Goal: Task Accomplishment & Management: Manage account settings

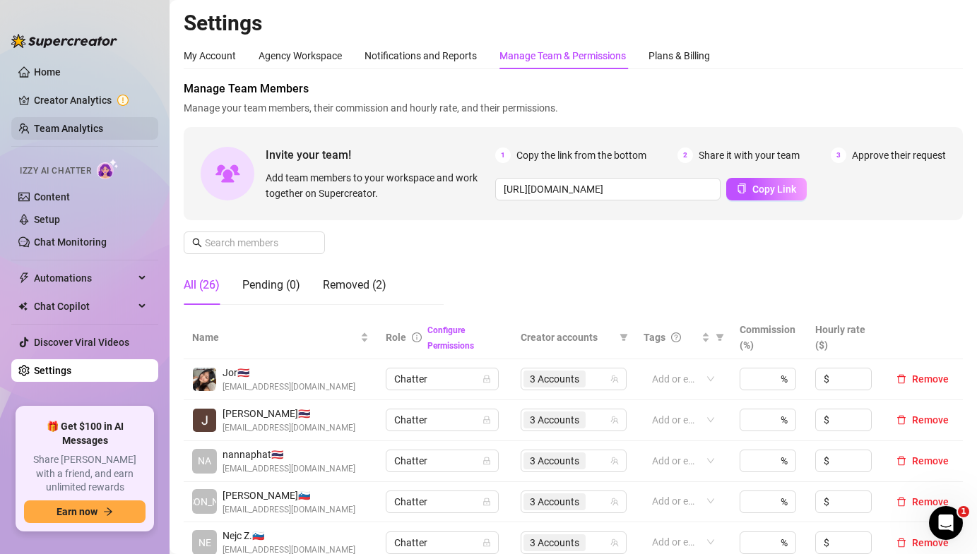
click at [103, 123] on link "Team Analytics" at bounding box center [68, 128] width 69 height 11
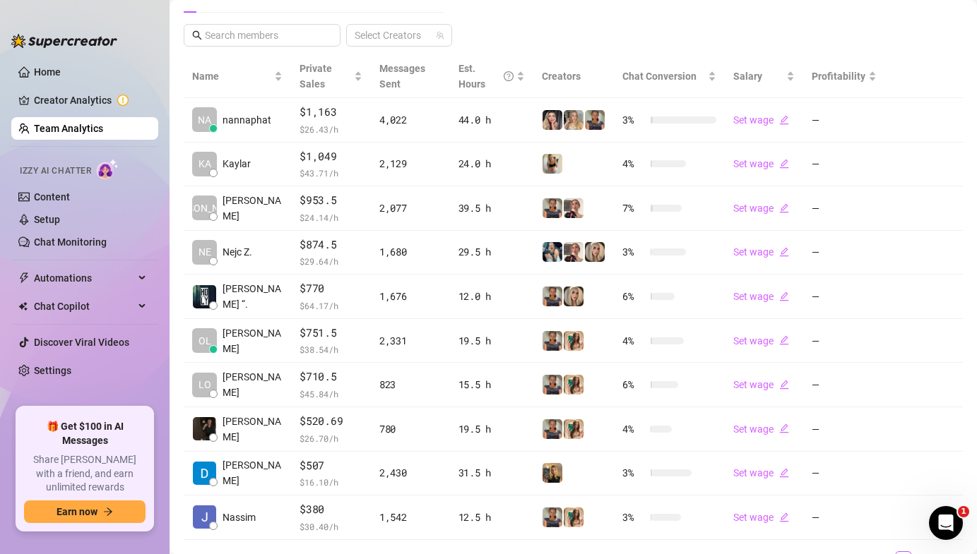
scroll to position [349, 0]
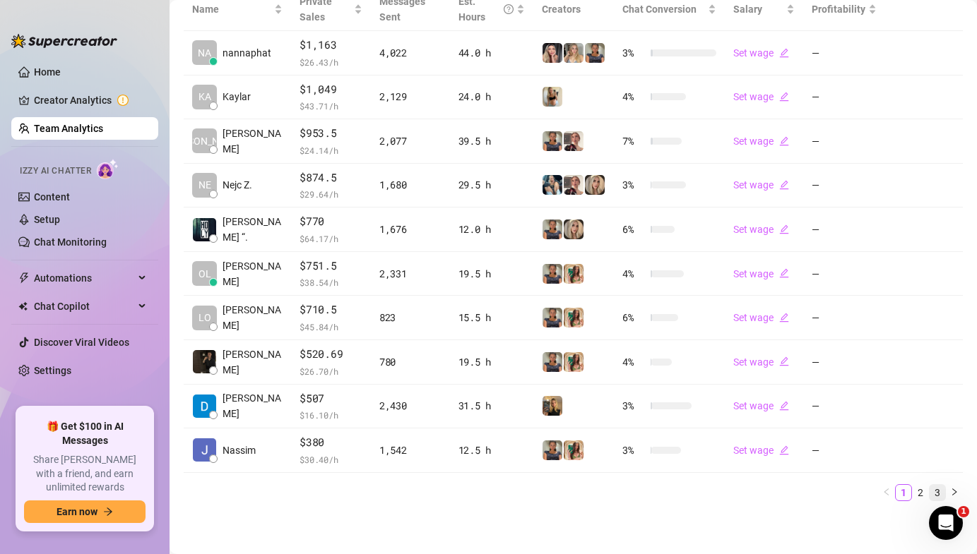
click at [930, 492] on link "3" at bounding box center [938, 493] width 16 height 16
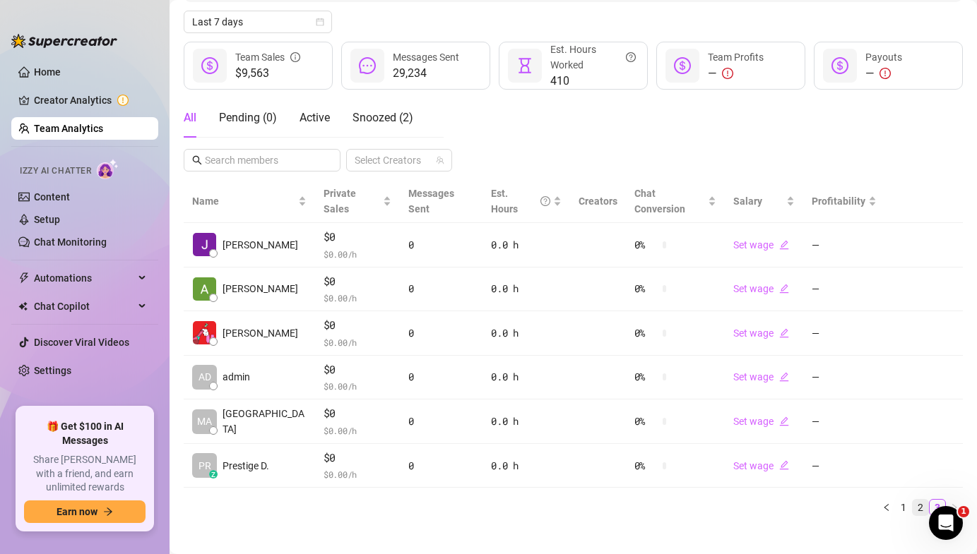
click at [925, 500] on link "2" at bounding box center [921, 508] width 16 height 16
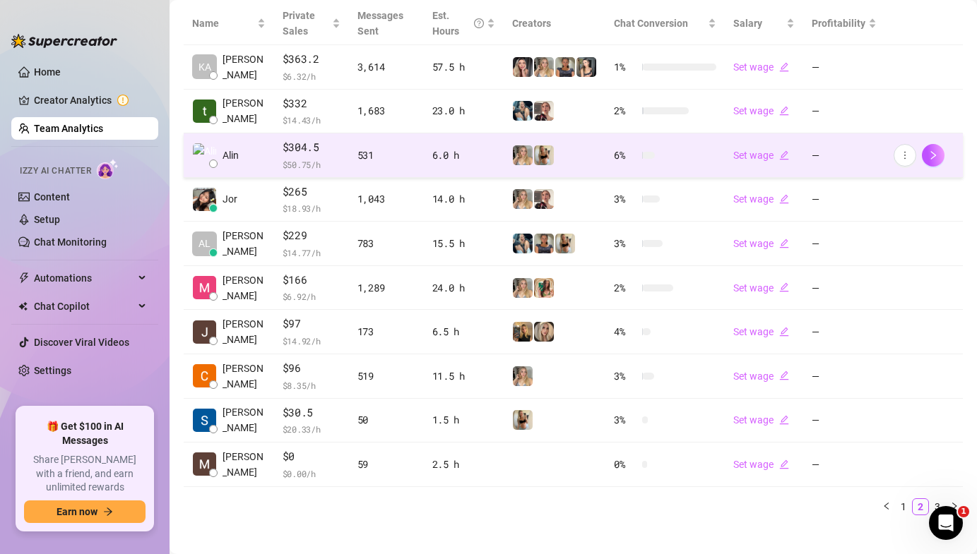
scroll to position [349, 0]
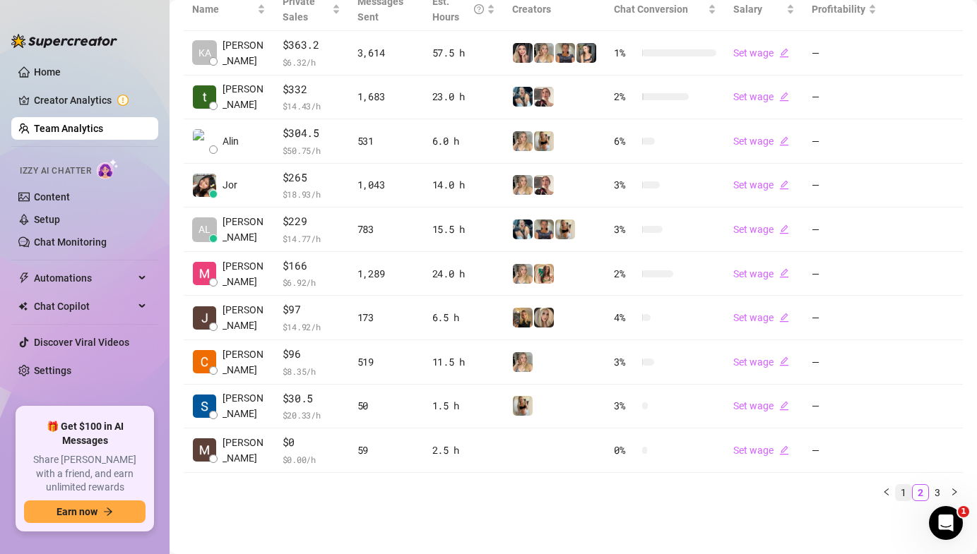
click at [909, 491] on link "1" at bounding box center [904, 493] width 16 height 16
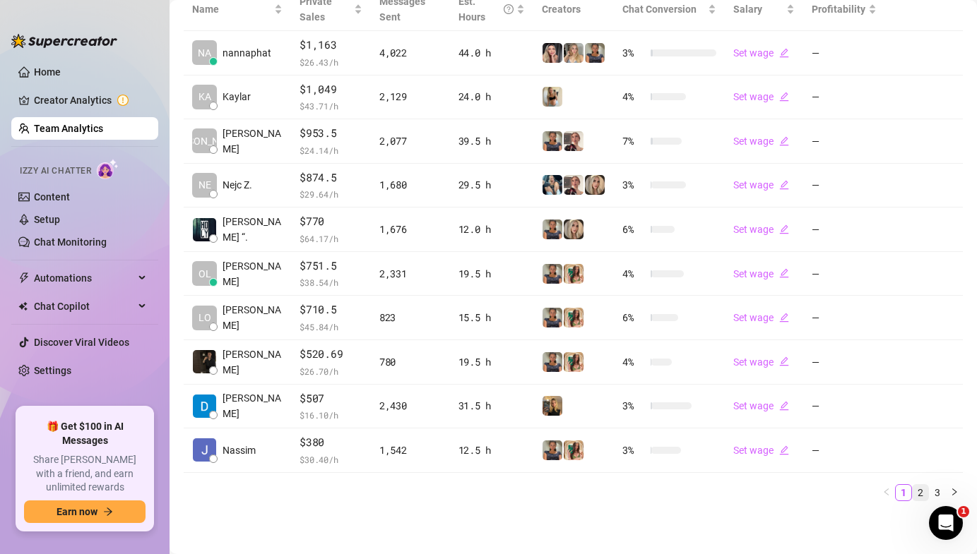
click at [919, 494] on link "2" at bounding box center [921, 493] width 16 height 16
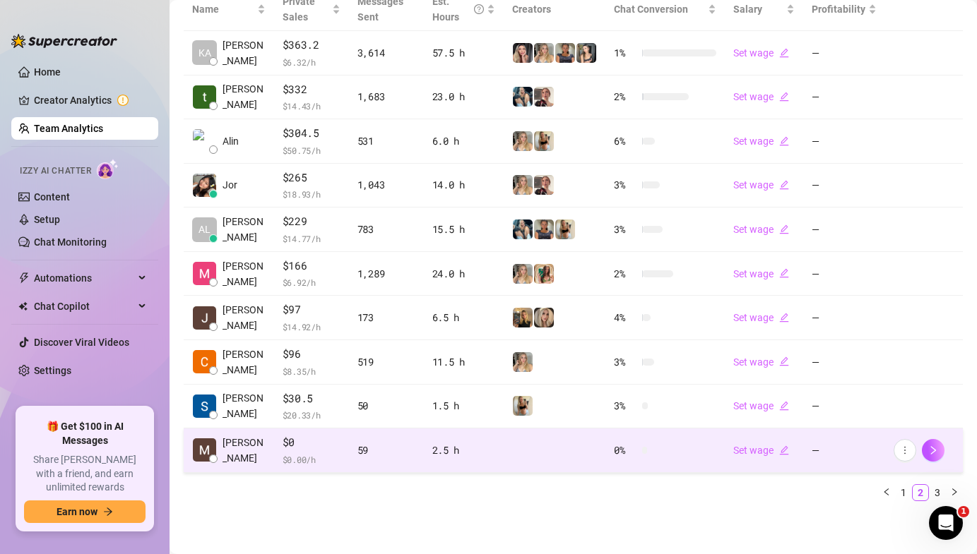
click at [319, 441] on span "$0" at bounding box center [312, 442] width 58 height 17
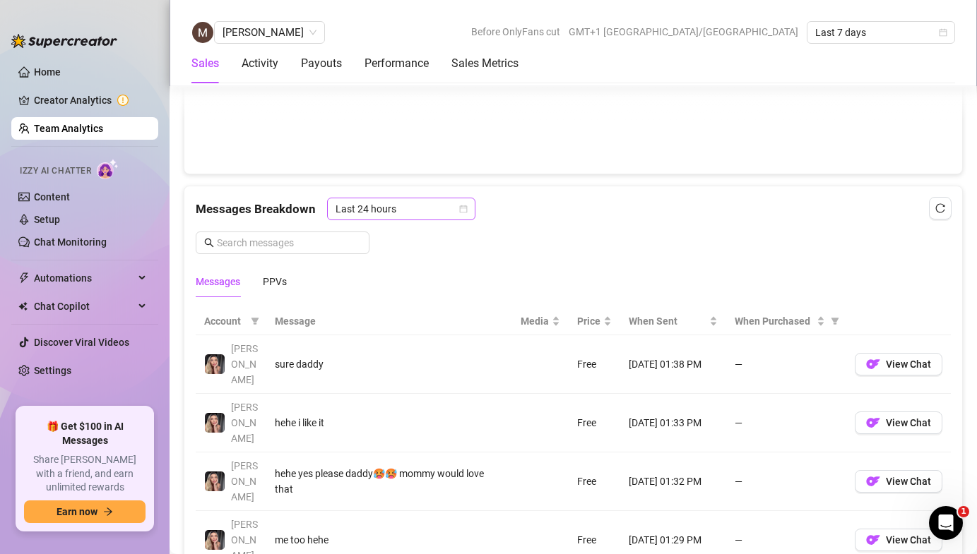
scroll to position [949, 0]
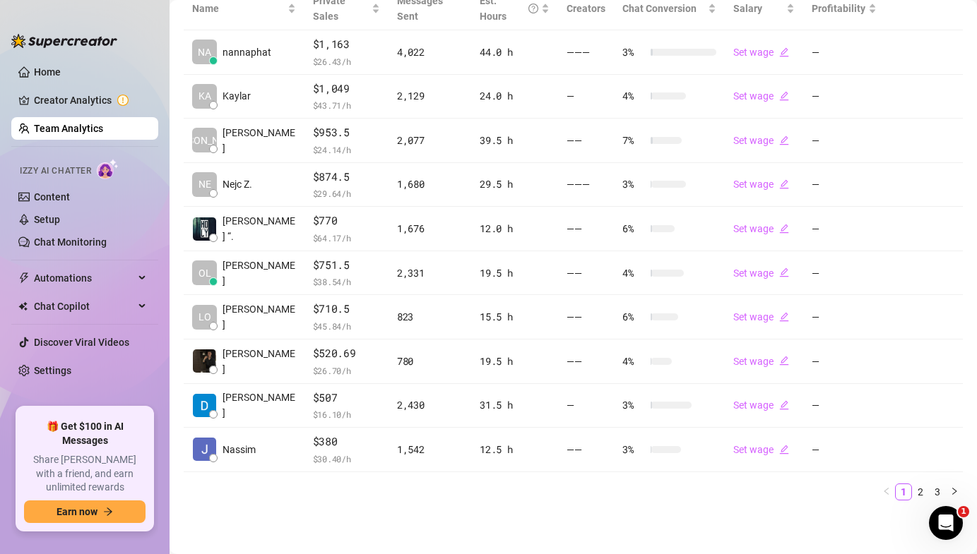
scroll to position [349, 0]
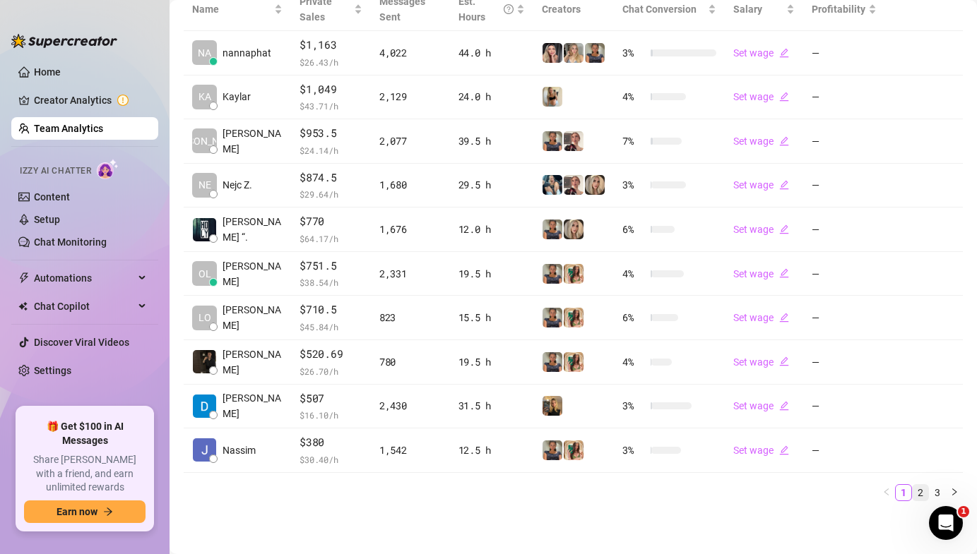
click at [926, 495] on link "2" at bounding box center [921, 493] width 16 height 16
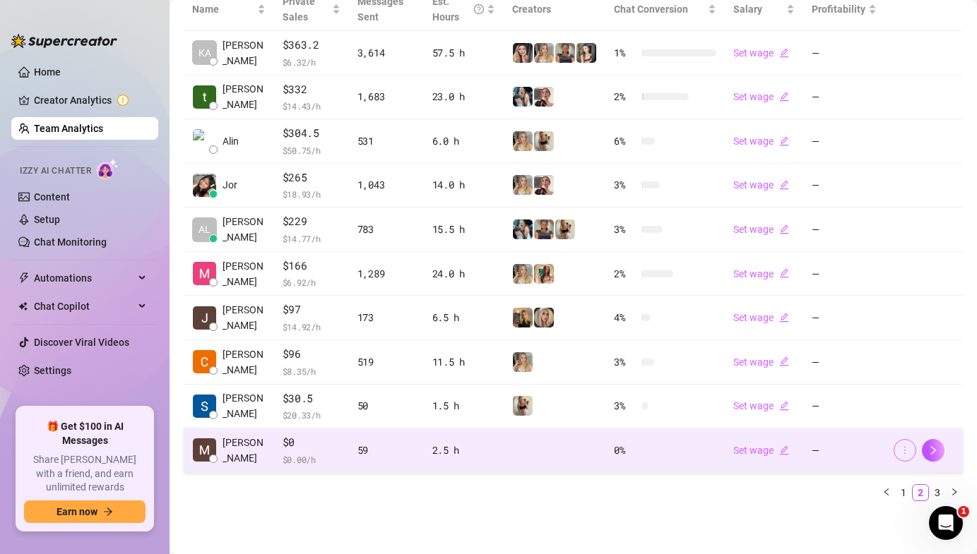
click at [903, 453] on icon "more" at bounding box center [905, 451] width 10 height 10
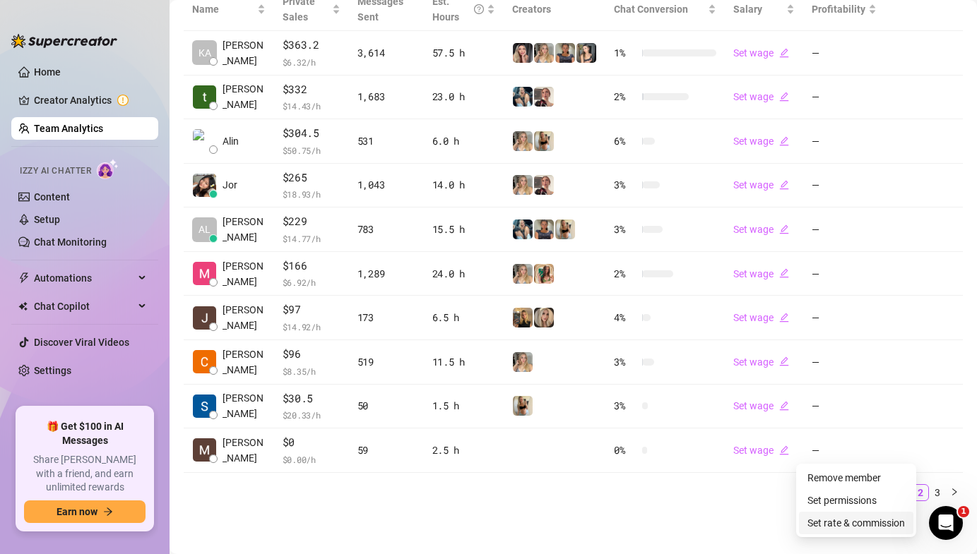
click at [872, 523] on link "Set rate & commission" at bounding box center [855, 523] width 97 height 11
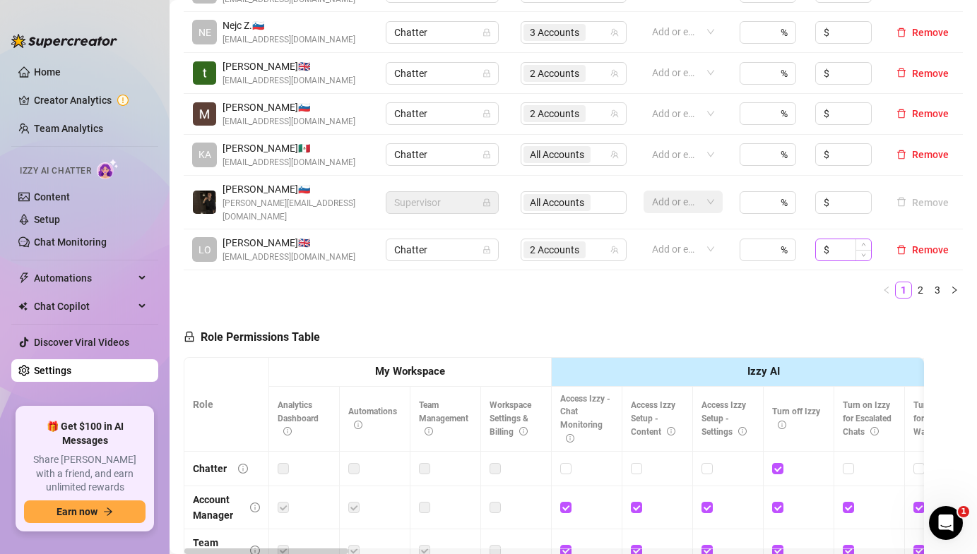
scroll to position [490, 0]
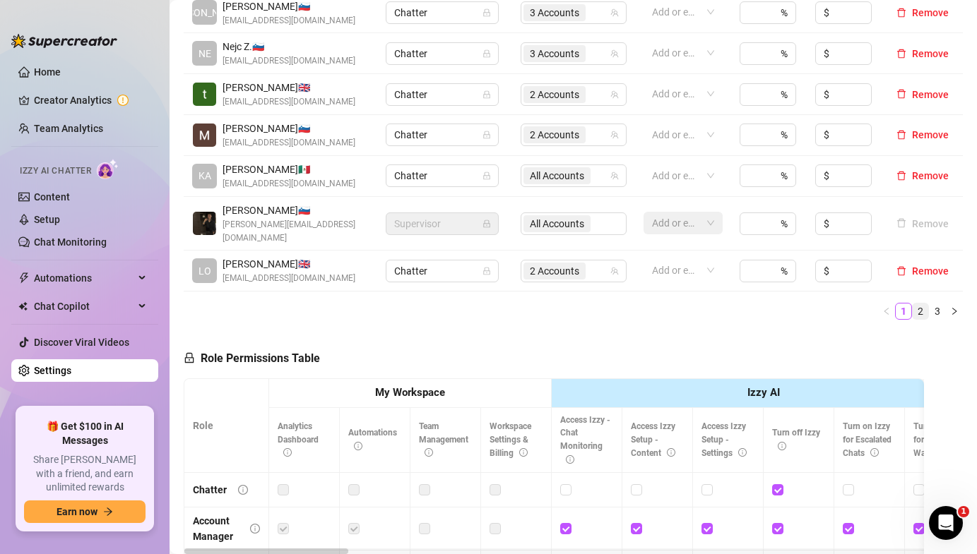
click at [919, 304] on link "2" at bounding box center [921, 312] width 16 height 16
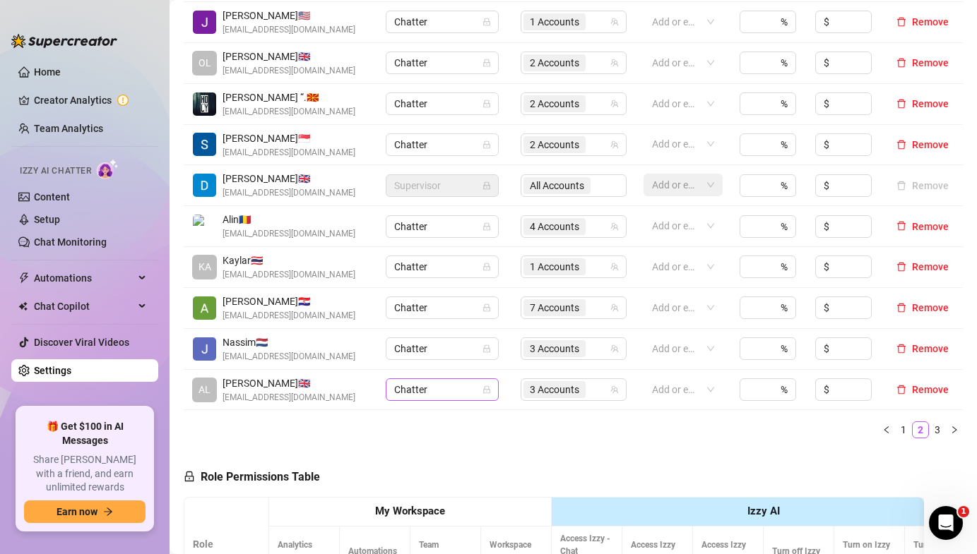
scroll to position [303, 0]
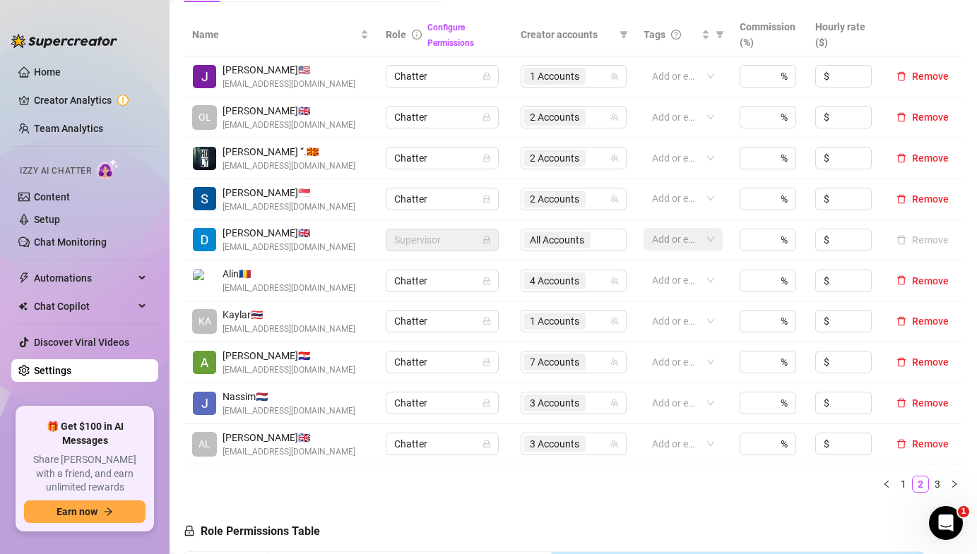
click at [936, 487] on link "3" at bounding box center [938, 485] width 16 height 16
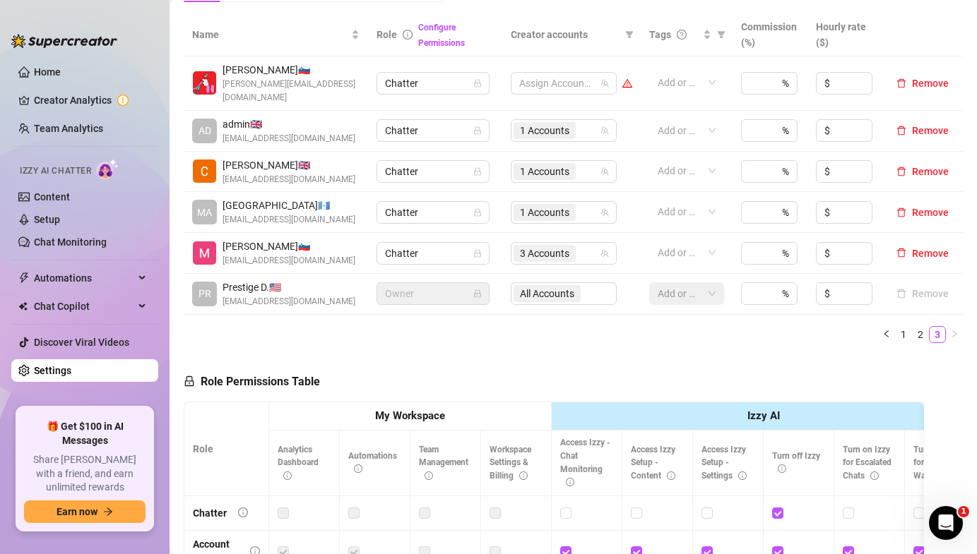
click at [904, 332] on div "Name Role Configure Permissions Creator accounts Tags Commission (%) Hourly rat…" at bounding box center [573, 183] width 779 height 341
click at [904, 327] on link "1" at bounding box center [904, 335] width 16 height 16
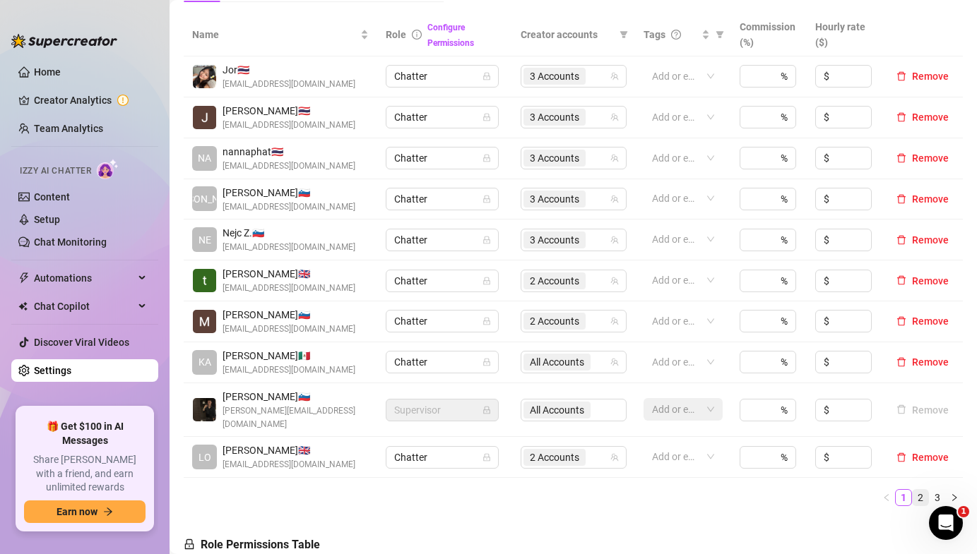
click at [926, 490] on link "2" at bounding box center [921, 498] width 16 height 16
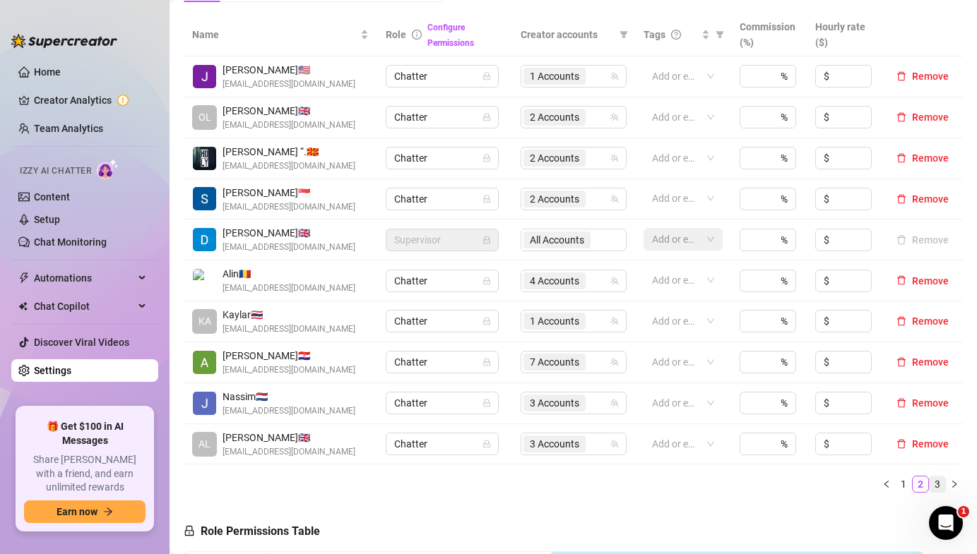
click at [937, 485] on link "3" at bounding box center [938, 485] width 16 height 16
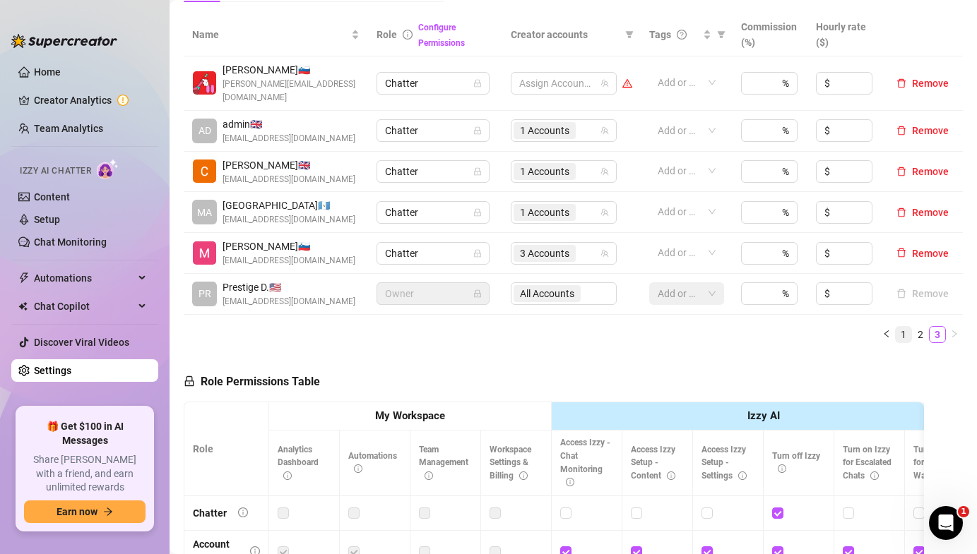
click at [907, 327] on link "1" at bounding box center [904, 335] width 16 height 16
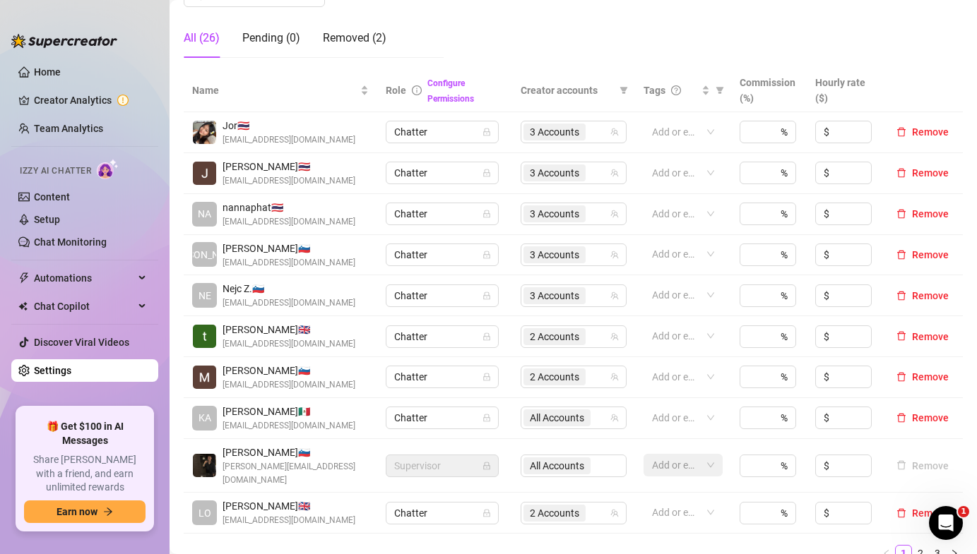
scroll to position [254, 0]
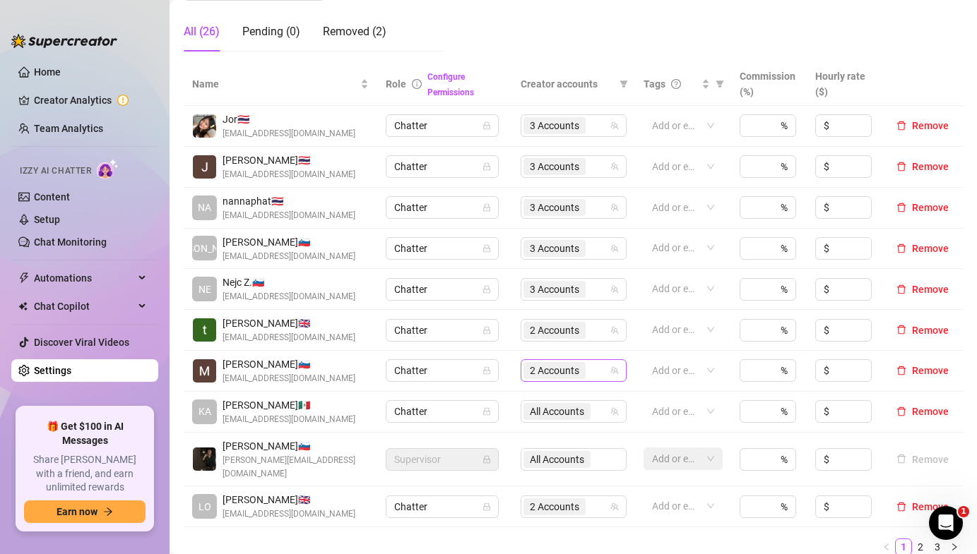
click at [561, 374] on span "2 Accounts" at bounding box center [554, 371] width 49 height 16
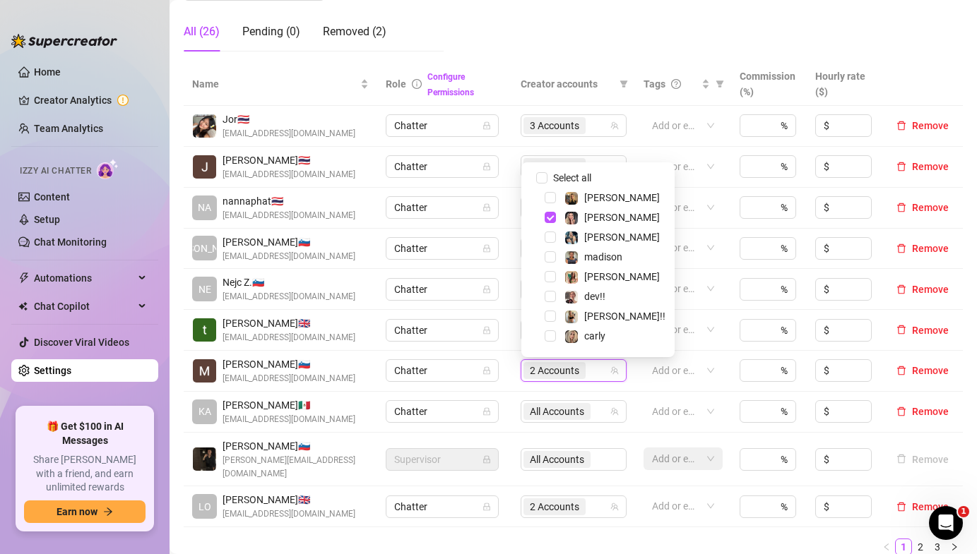
scroll to position [37, 0]
